Goal: Transaction & Acquisition: Purchase product/service

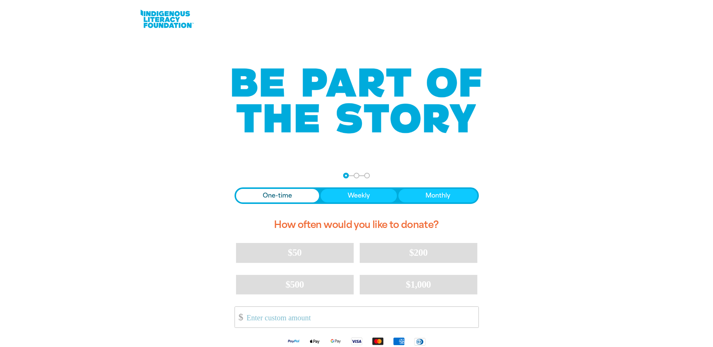
scroll to position [75, 0]
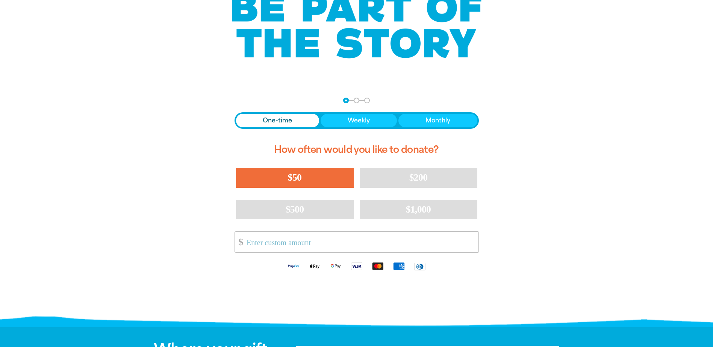
click at [299, 178] on span "$50" at bounding box center [295, 177] width 14 height 11
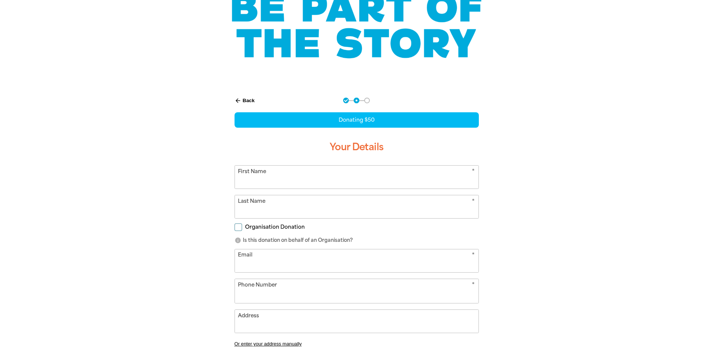
select select "AU"
click at [302, 177] on input "First Name" at bounding box center [357, 177] width 244 height 23
type input "[PERSON_NAME]"
type input "[PERSON_NAME][EMAIL_ADDRESS][PERSON_NAME][DOMAIN_NAME]"
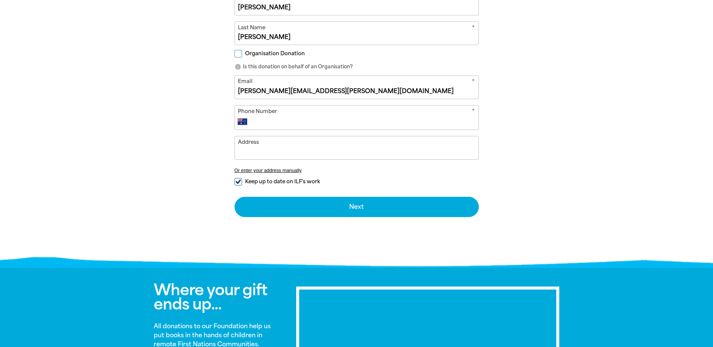
scroll to position [263, 0]
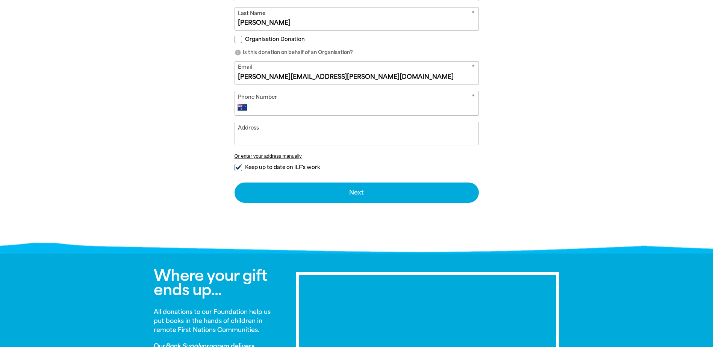
click at [276, 108] on input "Phone Number" at bounding box center [364, 107] width 222 height 9
type input "[PHONE_NUMBER]"
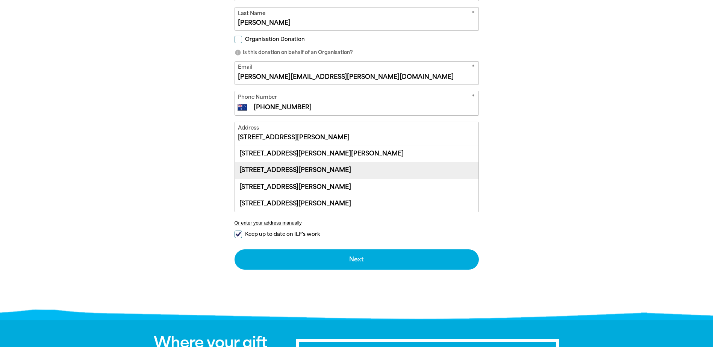
click at [355, 170] on div "[STREET_ADDRESS][PERSON_NAME]" at bounding box center [357, 170] width 244 height 17
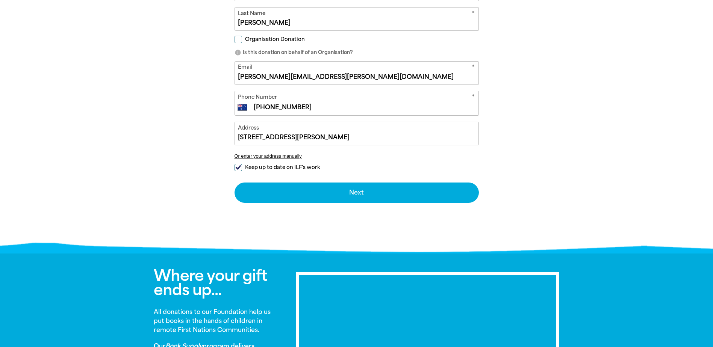
type input "[STREET_ADDRESS][PERSON_NAME]"
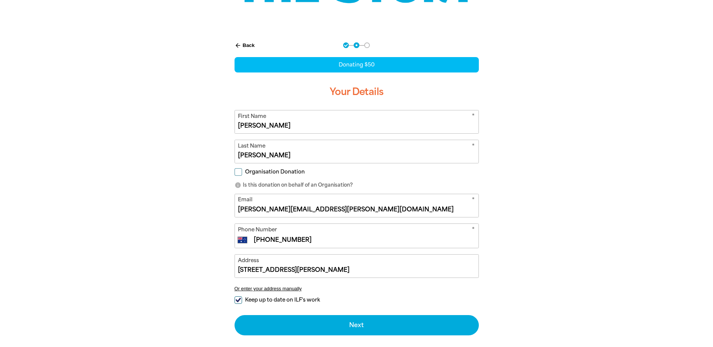
scroll to position [188, 0]
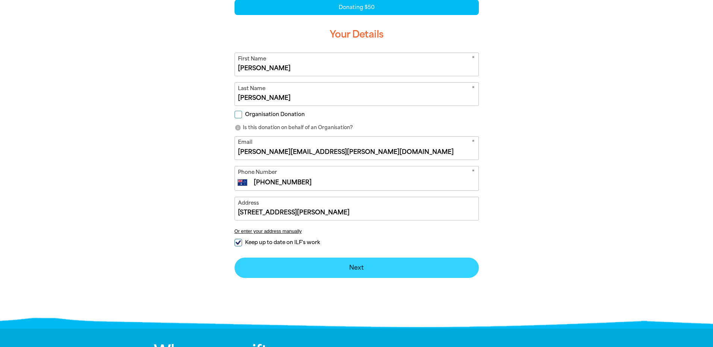
click at [368, 266] on button "Next chevron_right" at bounding box center [357, 268] width 244 height 20
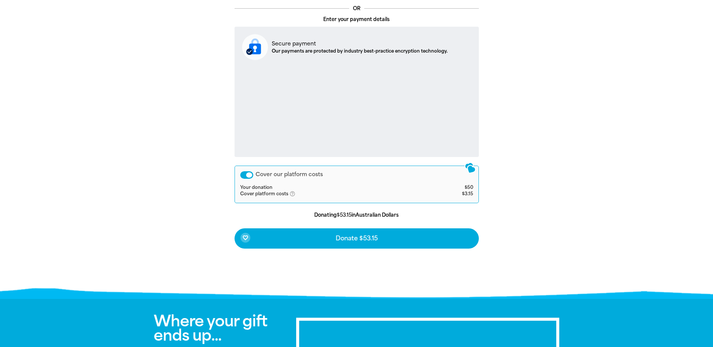
scroll to position [259, 0]
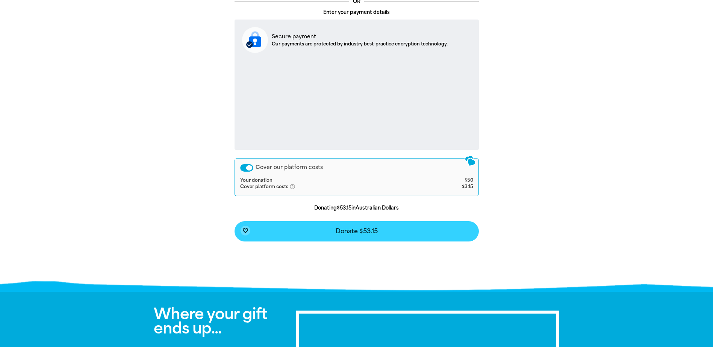
click at [355, 232] on span "Donate $53.15" at bounding box center [357, 232] width 42 height 6
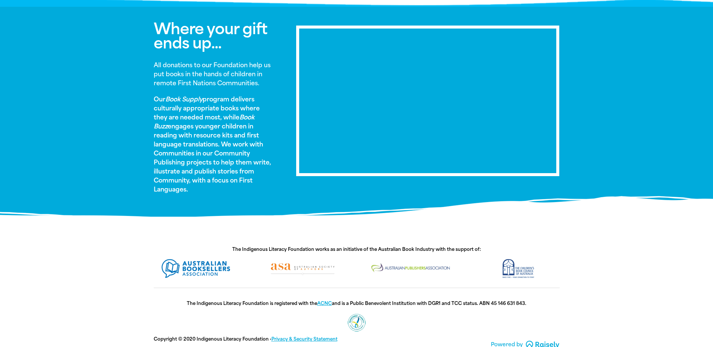
scroll to position [397, 0]
